Goal: Check status: Check status

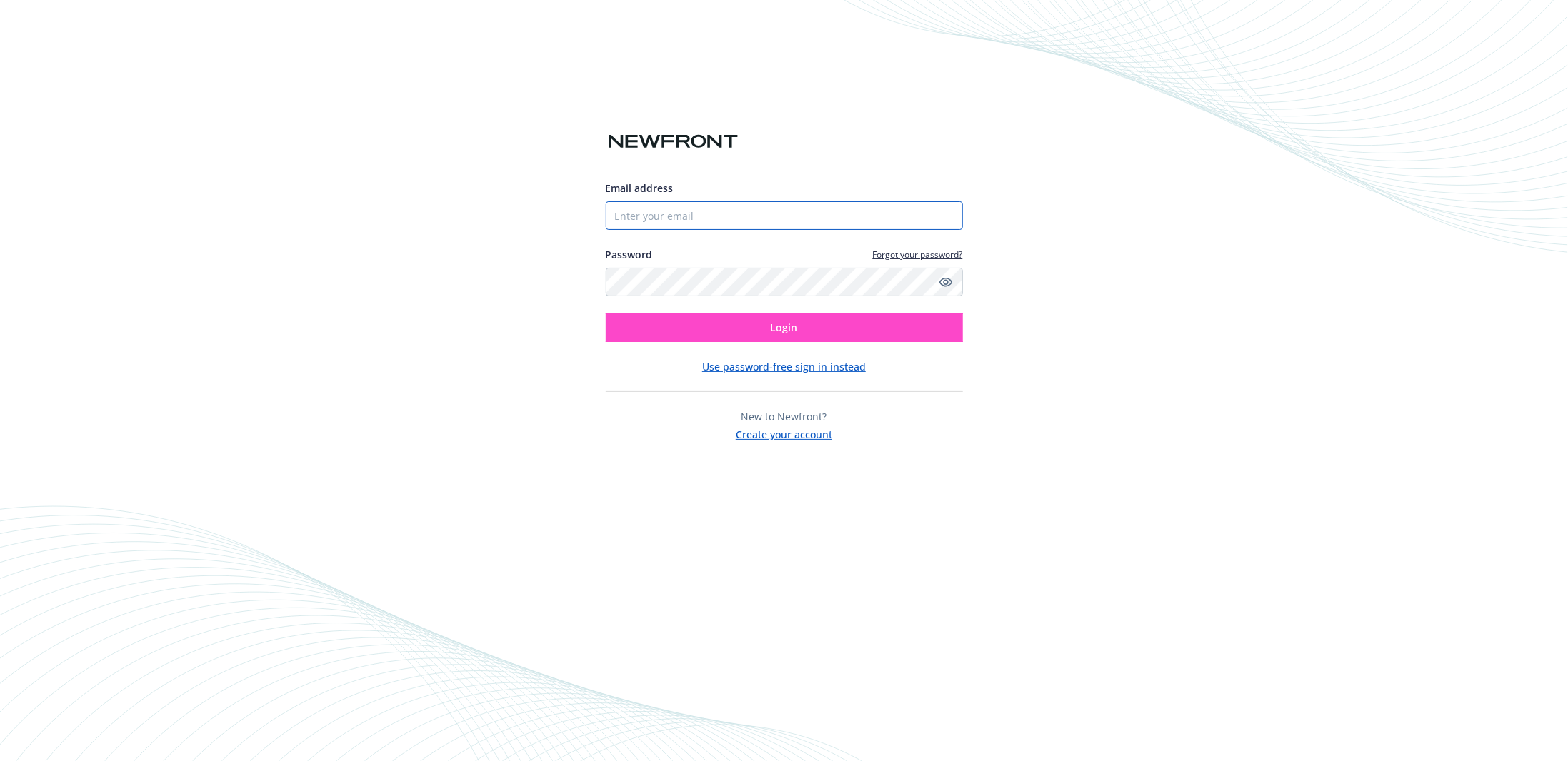
type input "[EMAIL_ADDRESS][DOMAIN_NAME]"
click at [781, 332] on span "Login" at bounding box center [784, 327] width 27 height 13
